Goal: Obtain resource: Download file/media

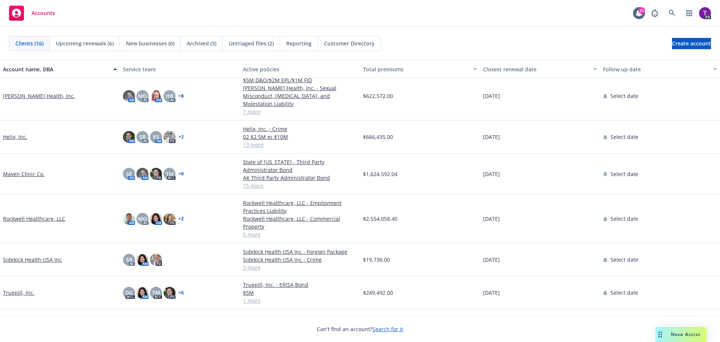
scroll to position [247, 0]
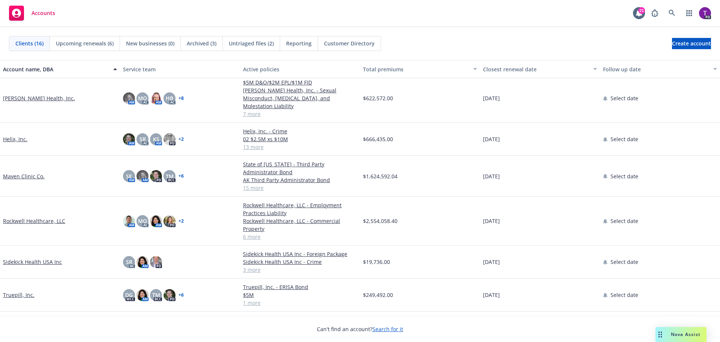
click at [21, 172] on link "Maven Clinic Co." at bounding box center [24, 176] width 42 height 8
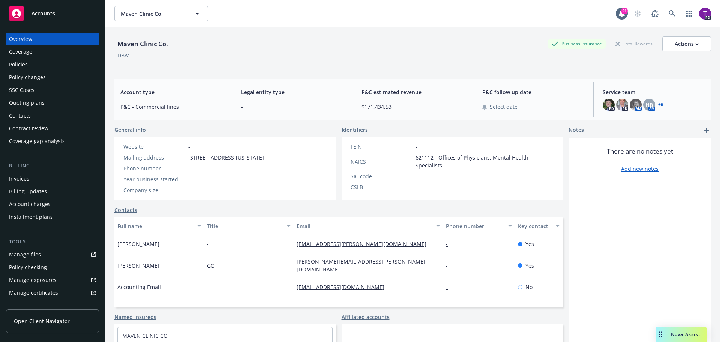
click at [34, 256] on div "Manage files" at bounding box center [25, 254] width 32 height 12
click at [63, 10] on div "Accounts" at bounding box center [52, 13] width 87 height 15
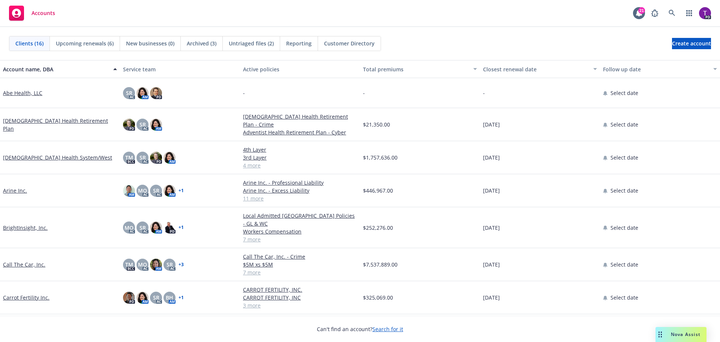
scroll to position [75, 0]
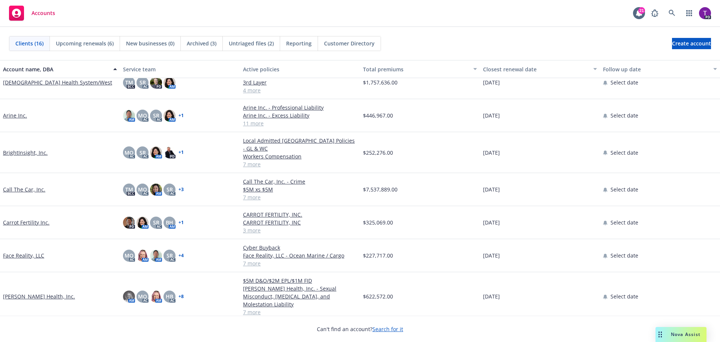
click at [31, 185] on link "Call The Car, Inc." at bounding box center [24, 189] width 42 height 8
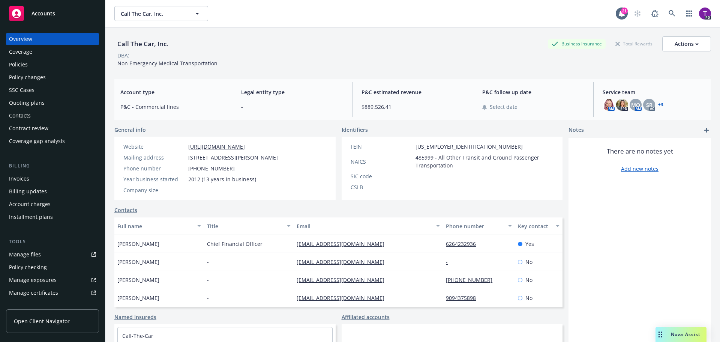
click at [54, 256] on link "Manage files" at bounding box center [52, 254] width 93 height 12
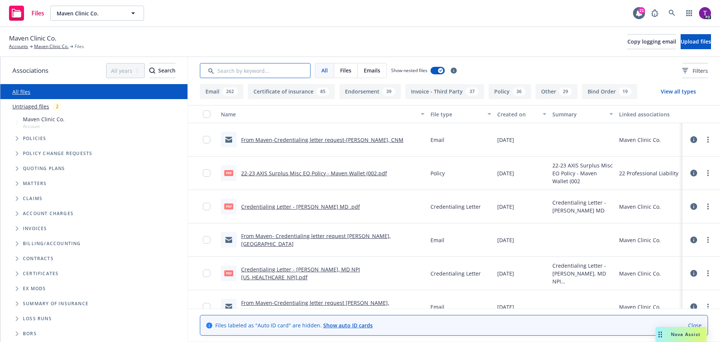
click at [273, 70] on input "Search by keyword..." at bounding box center [255, 70] width 111 height 15
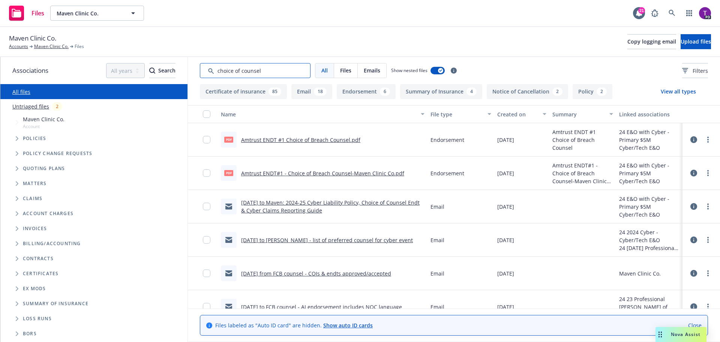
type input "choice of counsel"
click at [325, 140] on link "Amtrust ENDT #1 Choice of Breach Counsel.pdf" at bounding box center [300, 139] width 119 height 7
click at [207, 140] on input "checkbox" at bounding box center [206, 139] width 7 height 7
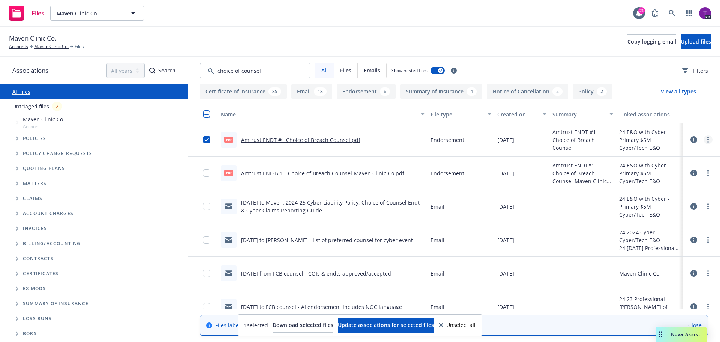
click at [703, 141] on link "more" at bounding box center [707, 139] width 9 height 9
click at [671, 172] on link "Download" at bounding box center [669, 169] width 75 height 15
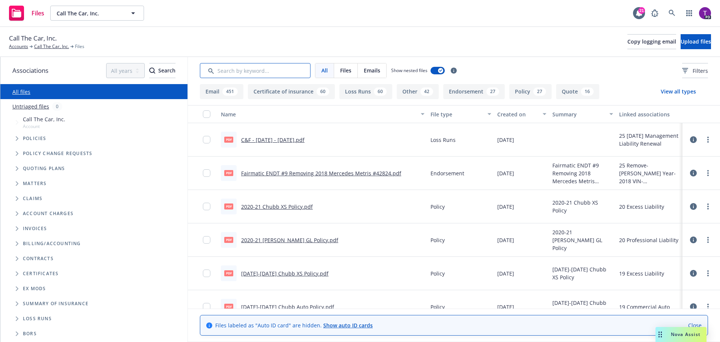
click at [274, 74] on input "Search by keyword..." at bounding box center [255, 70] width 111 height 15
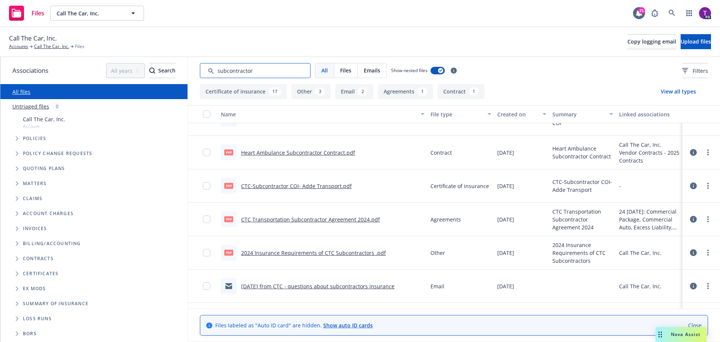
scroll to position [562, 0]
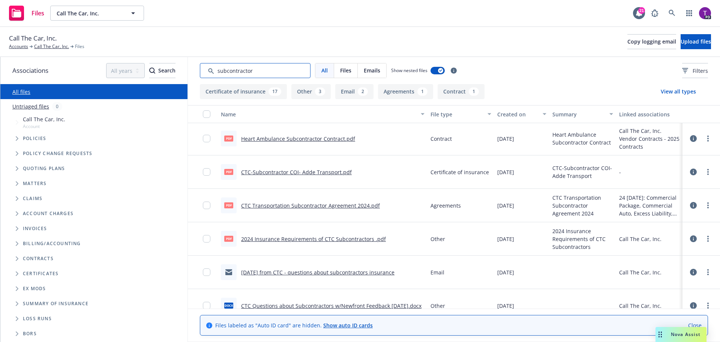
type input "subcontractor"
click at [320, 239] on link "2024 Insurance Requirements of CTC Subcontractors .pdf" at bounding box center [313, 238] width 145 height 7
